Goal: Information Seeking & Learning: Learn about a topic

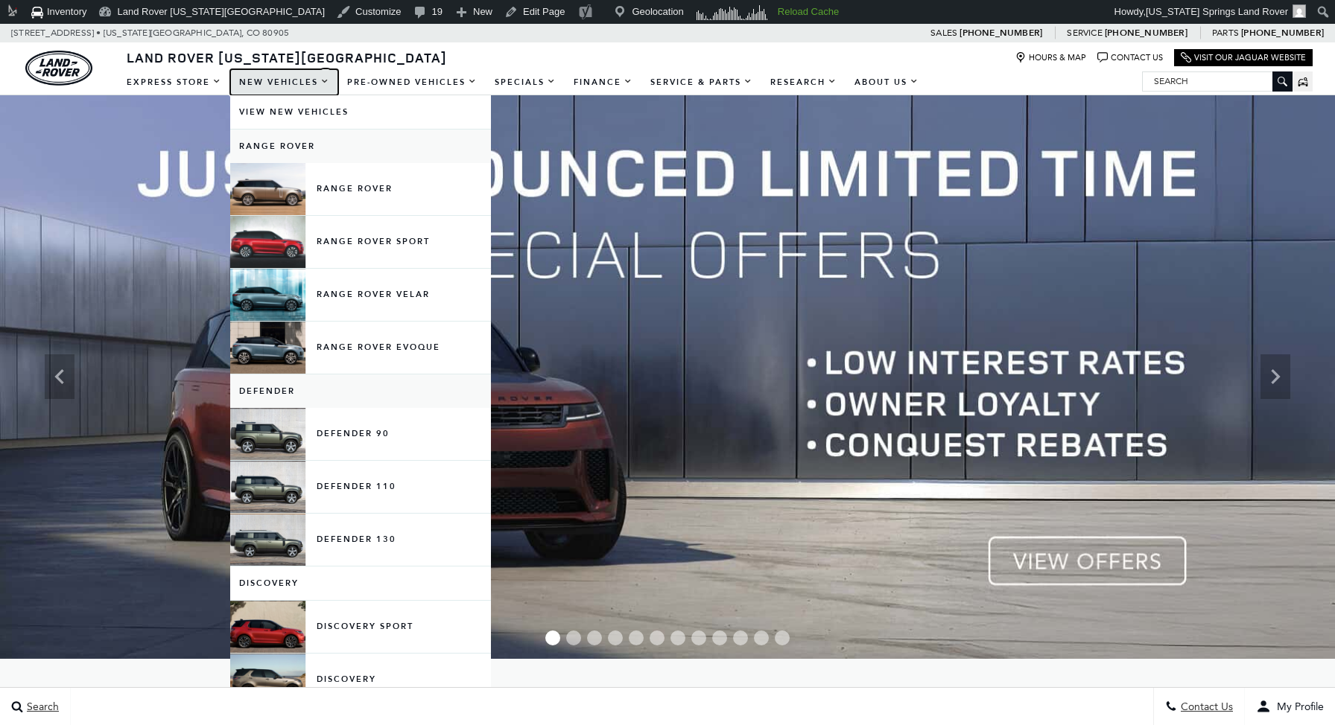
click at [296, 77] on link "New Vehicles" at bounding box center [284, 82] width 108 height 26
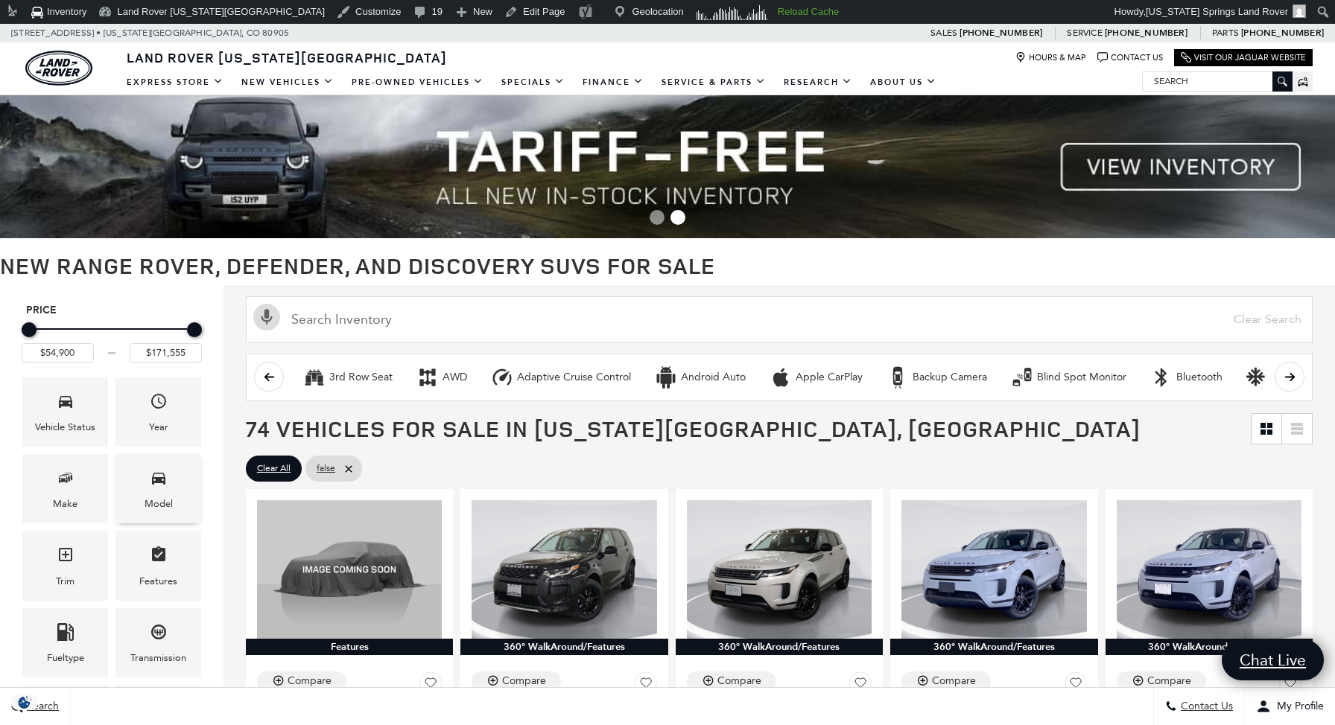
click at [166, 499] on div "Model" at bounding box center [158, 504] width 28 height 16
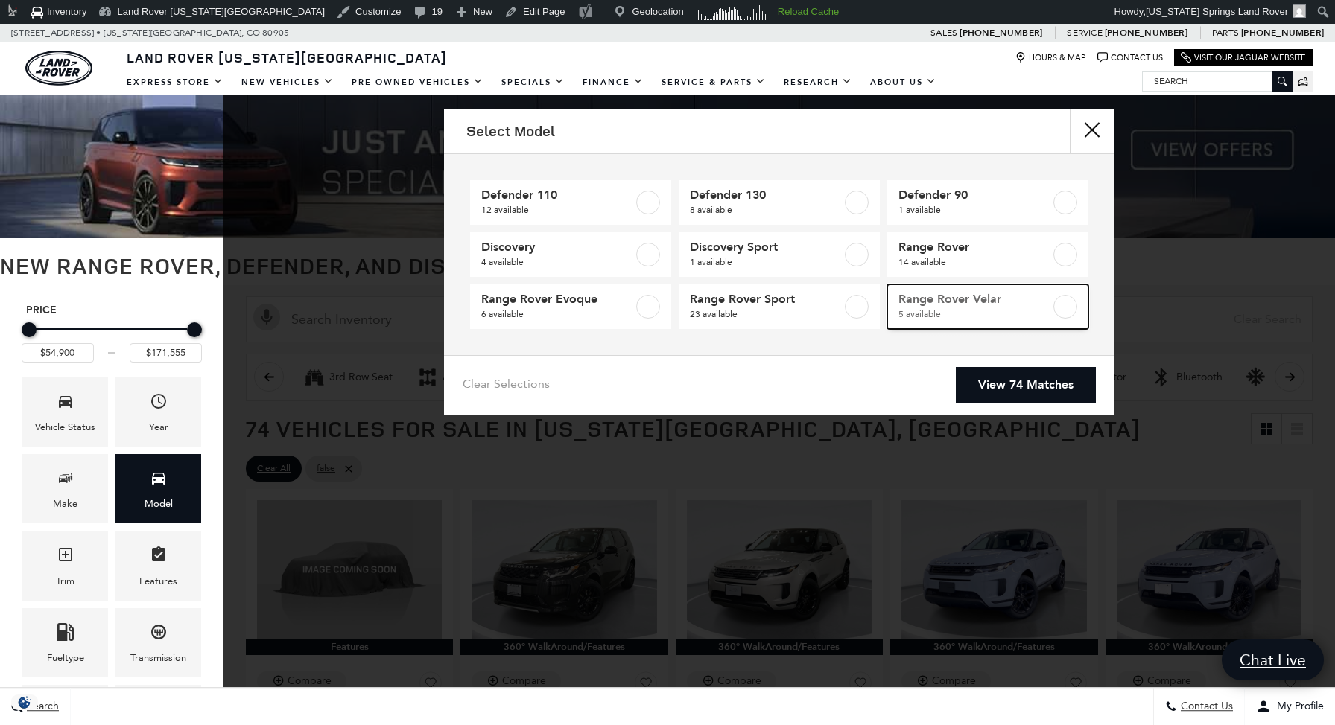
click at [956, 309] on span "5 available" at bounding box center [974, 314] width 152 height 15
type input "$64,625"
type input "$79,189"
checkbox input "true"
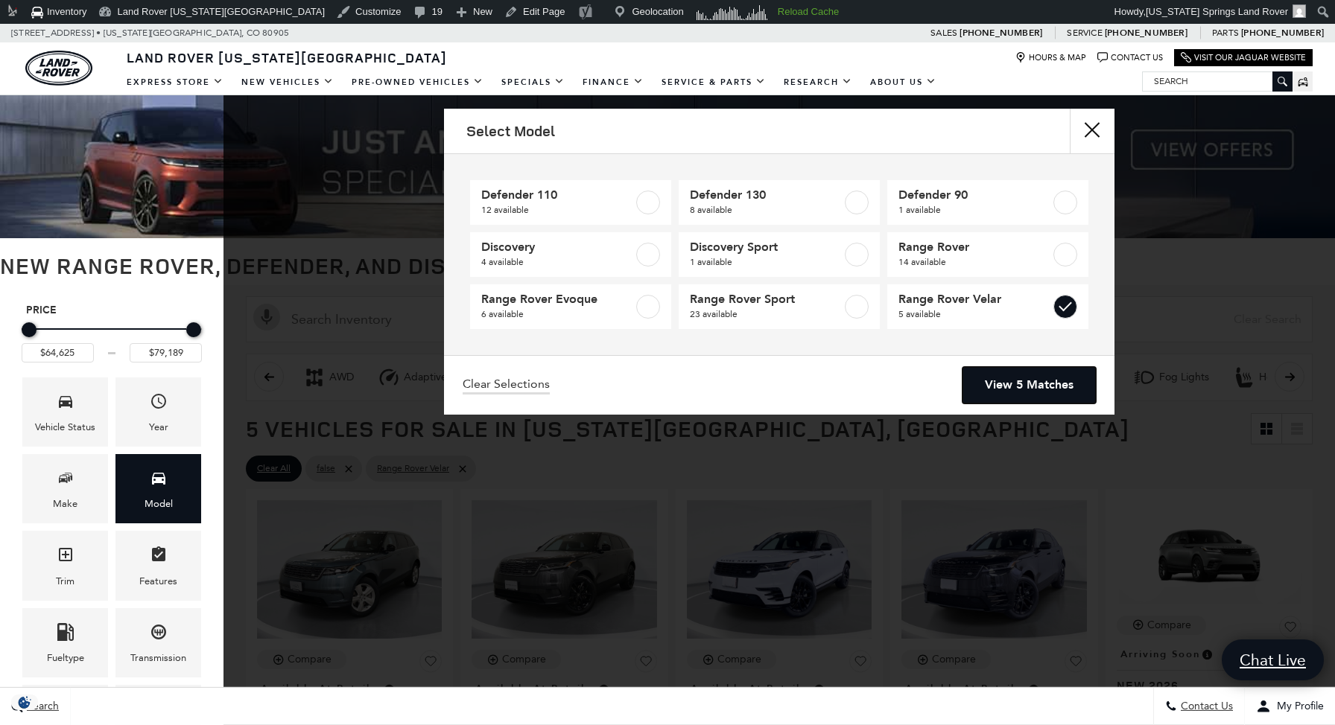
click at [1014, 389] on link "View 5 Matches" at bounding box center [1028, 385] width 133 height 36
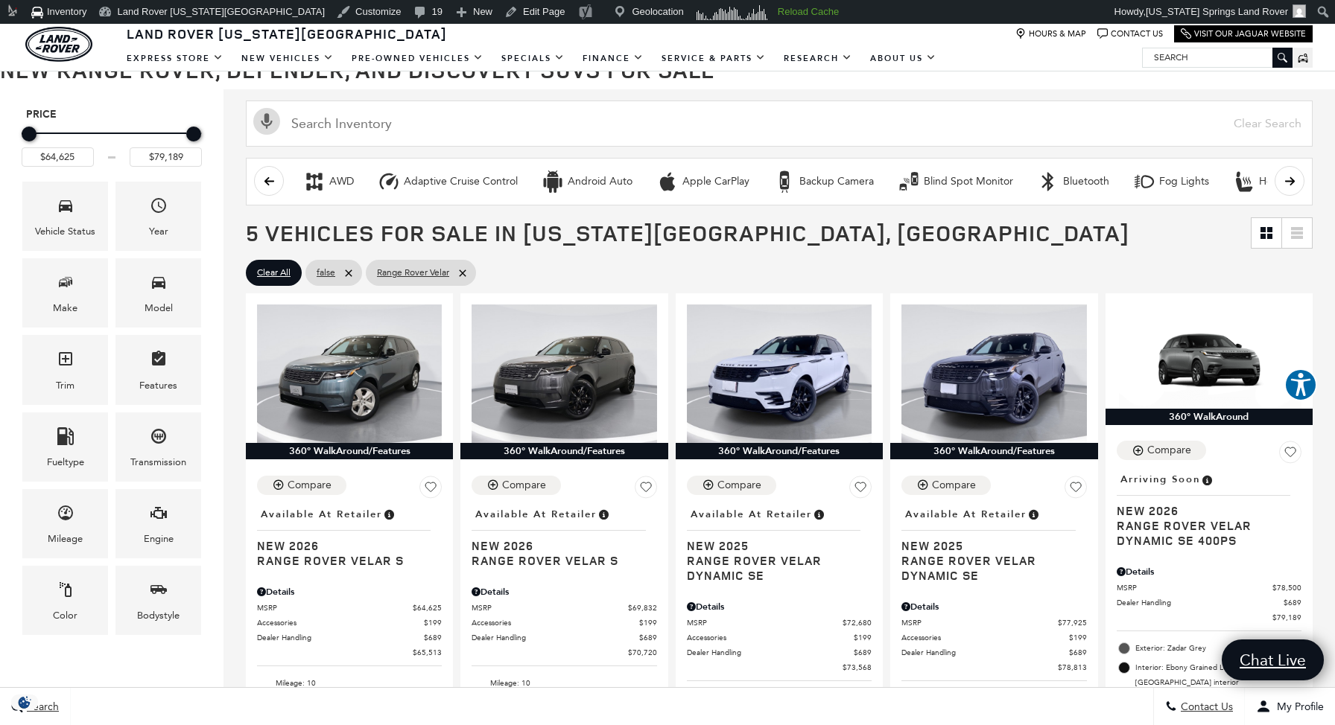
scroll to position [160, 0]
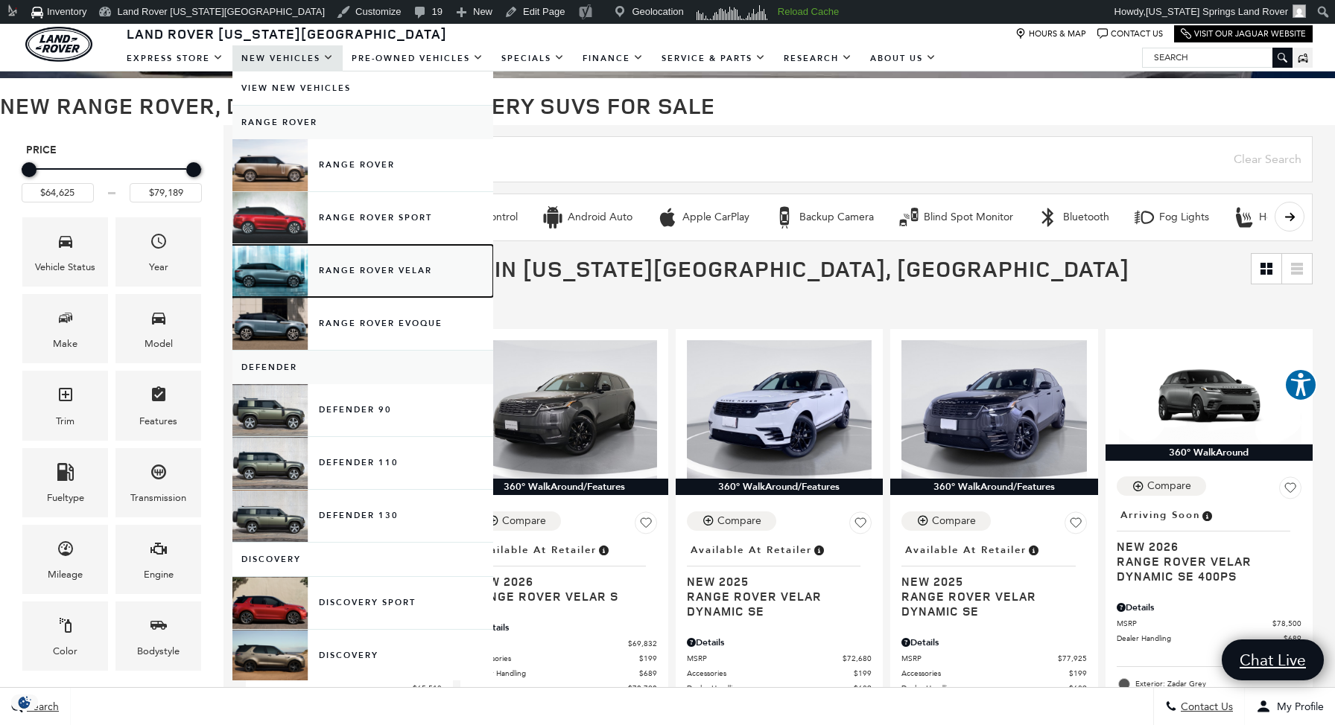
click at [334, 264] on link "Range Rover Velar" at bounding box center [362, 271] width 261 height 52
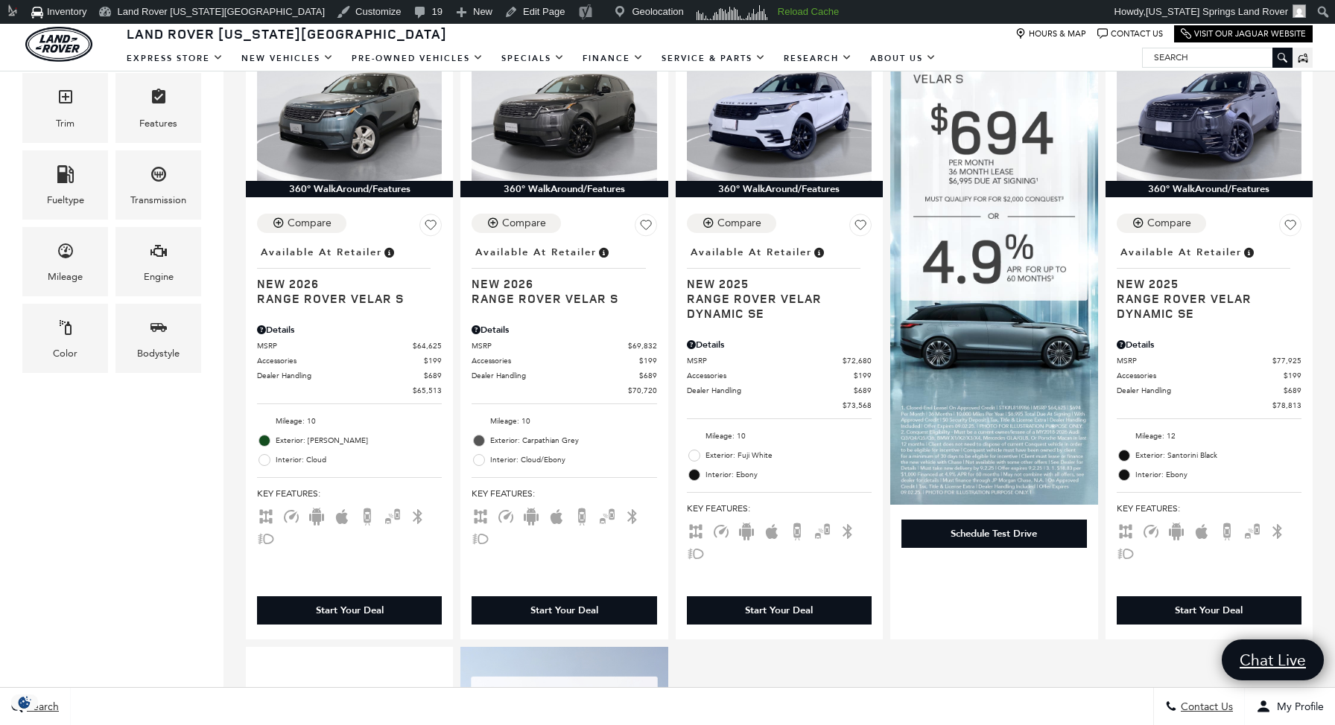
scroll to position [455, 0]
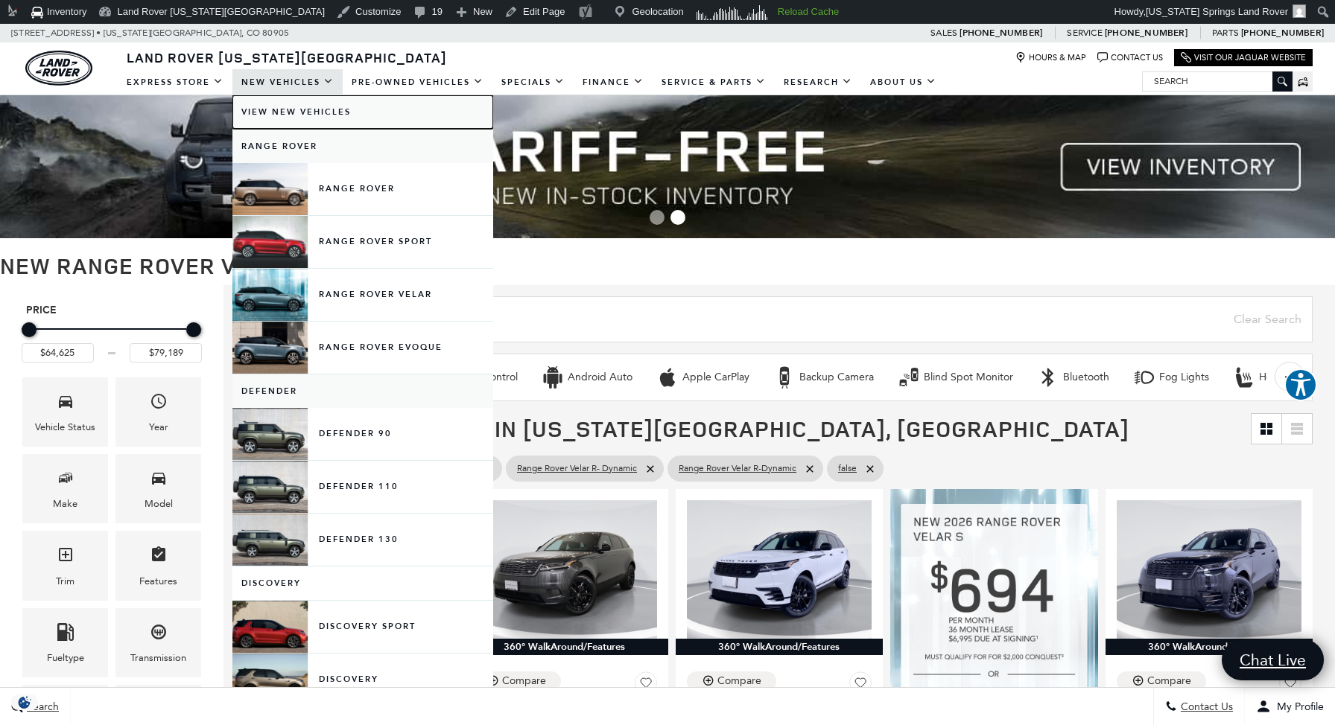
click at [293, 114] on link "View New Vehicles" at bounding box center [362, 112] width 261 height 34
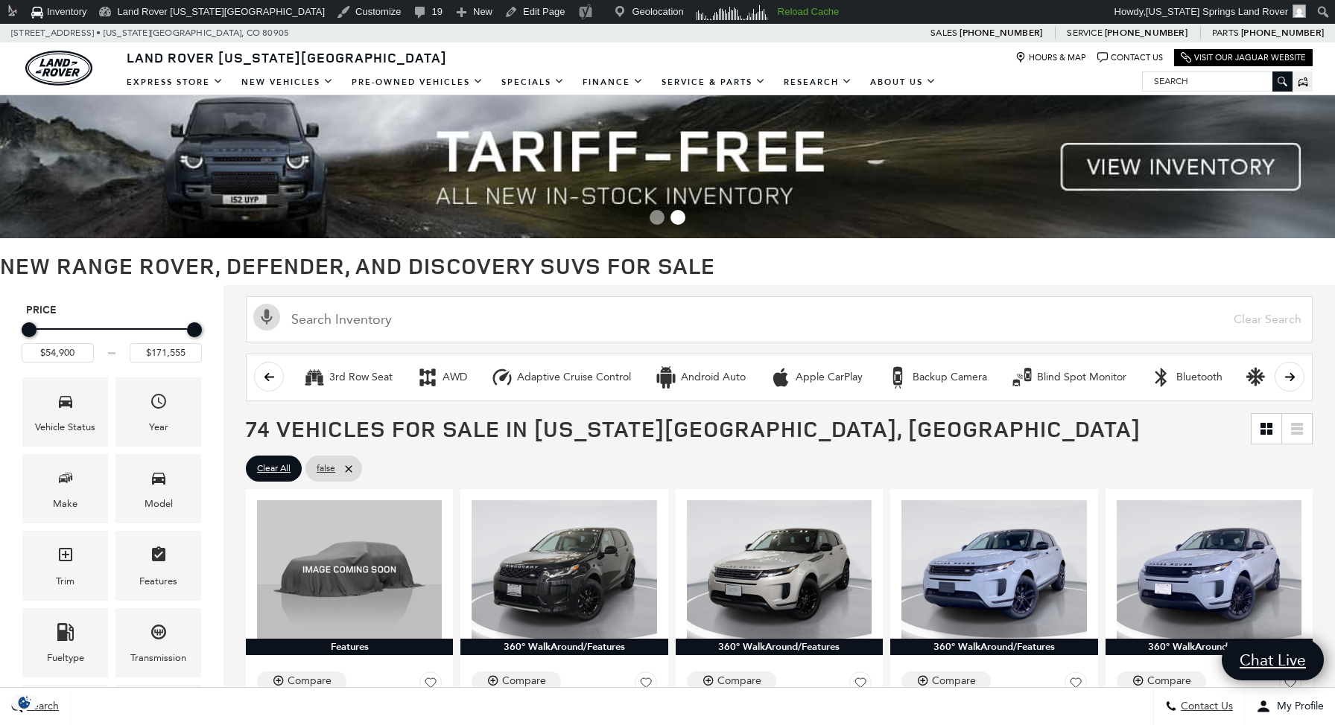
scroll to position [39, 0]
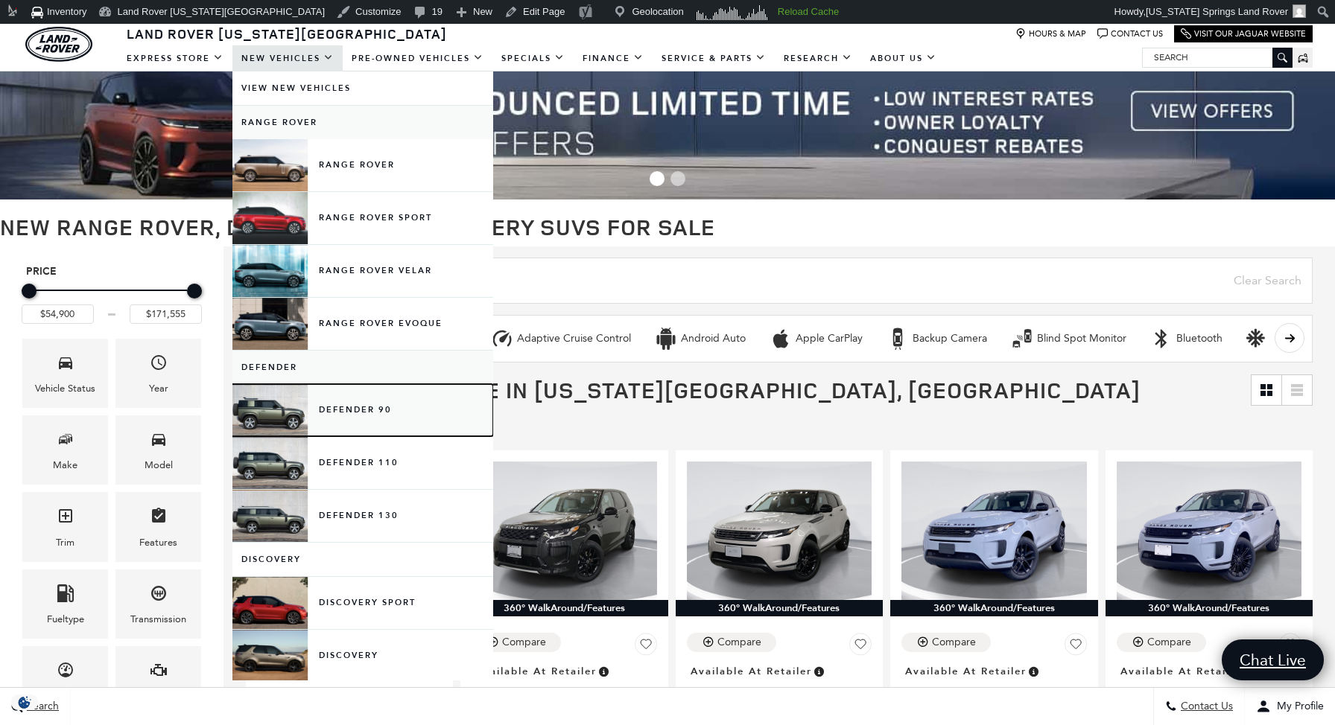
click at [348, 410] on link "Defender 90" at bounding box center [362, 410] width 261 height 52
